Goal: Task Accomplishment & Management: Use online tool/utility

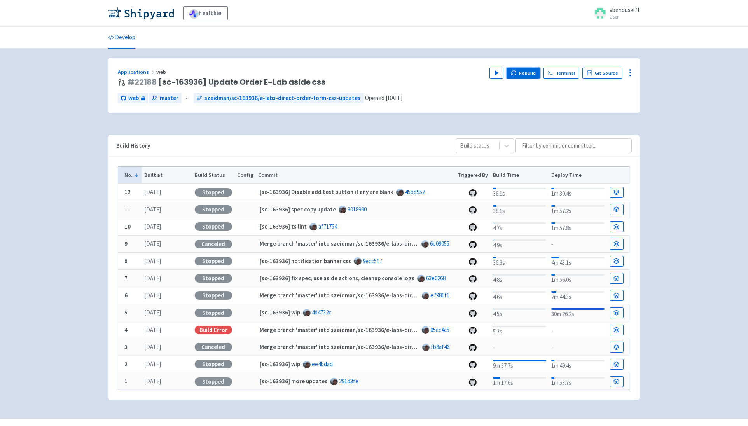
click at [538, 75] on button "Rebuild" at bounding box center [523, 73] width 33 height 11
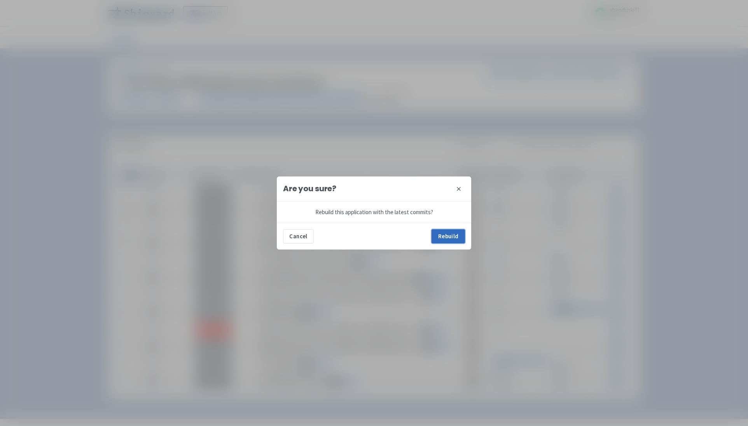
click at [446, 233] on button "Rebuild" at bounding box center [448, 236] width 33 height 14
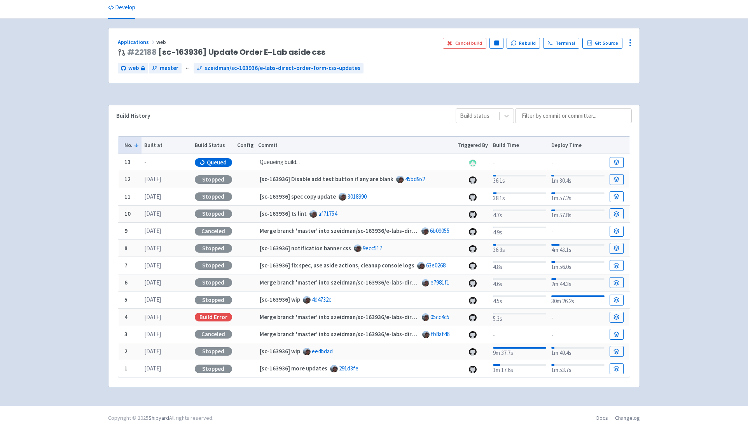
scroll to position [34, 0]
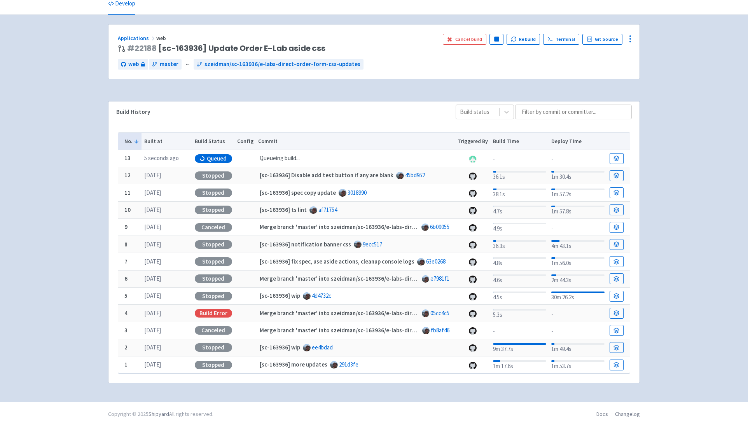
click at [63, 35] on div "healthie vbenduski71 User Profile Sign out Develop #" at bounding box center [374, 184] width 748 height 436
